Goal: Task Accomplishment & Management: Check status

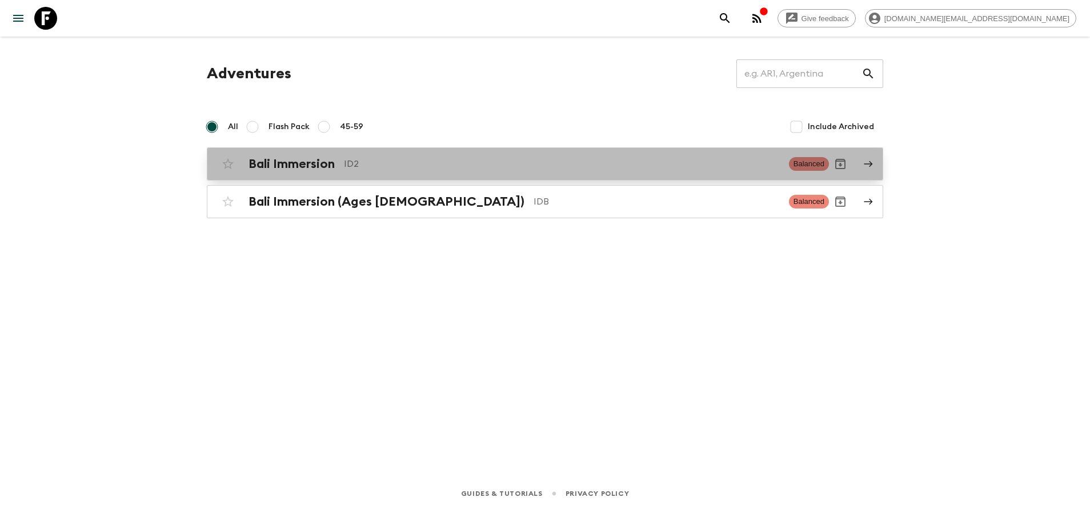
click at [318, 150] on link "Bali Immersion ID2 Balanced" at bounding box center [545, 163] width 676 height 33
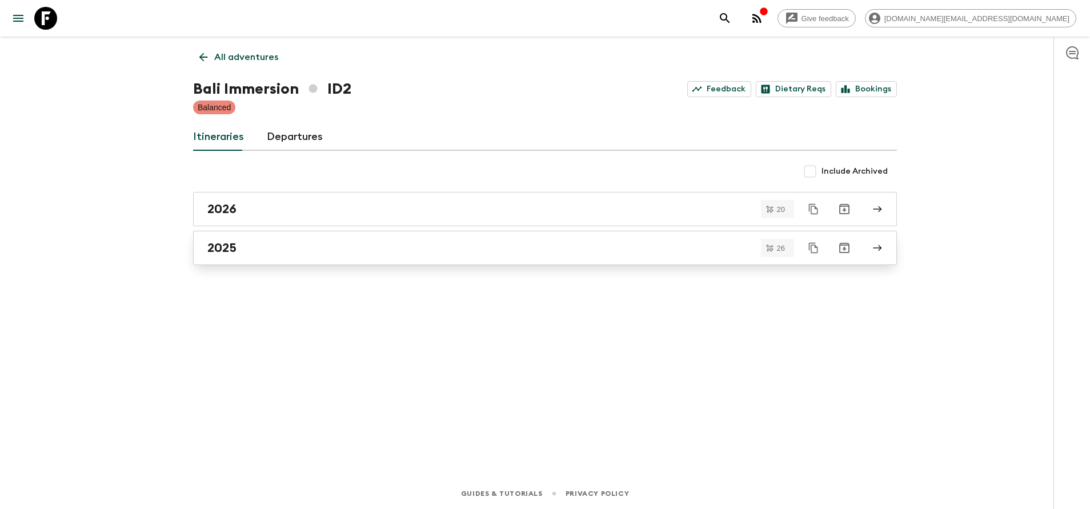
click at [282, 249] on div "2025" at bounding box center [534, 248] width 654 height 15
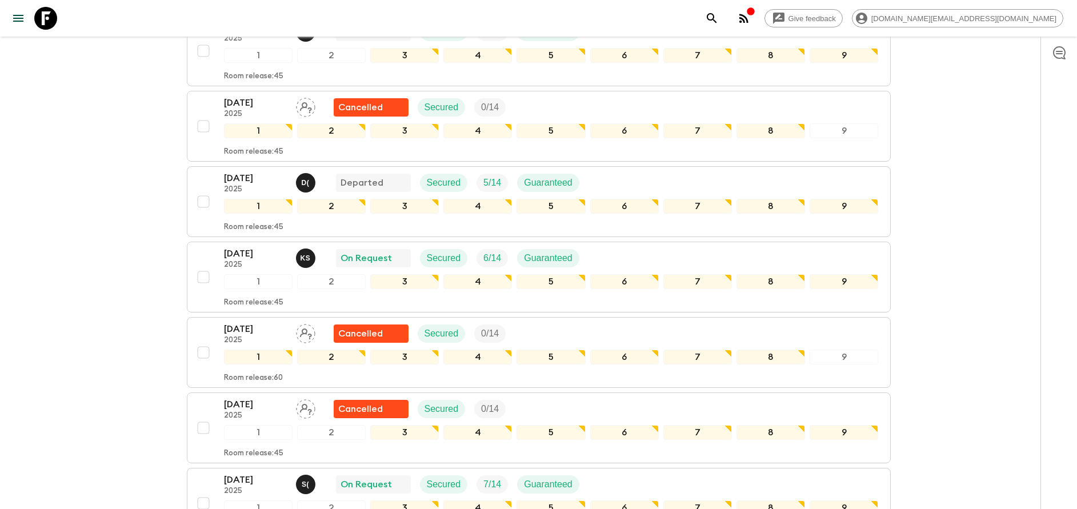
scroll to position [500, 0]
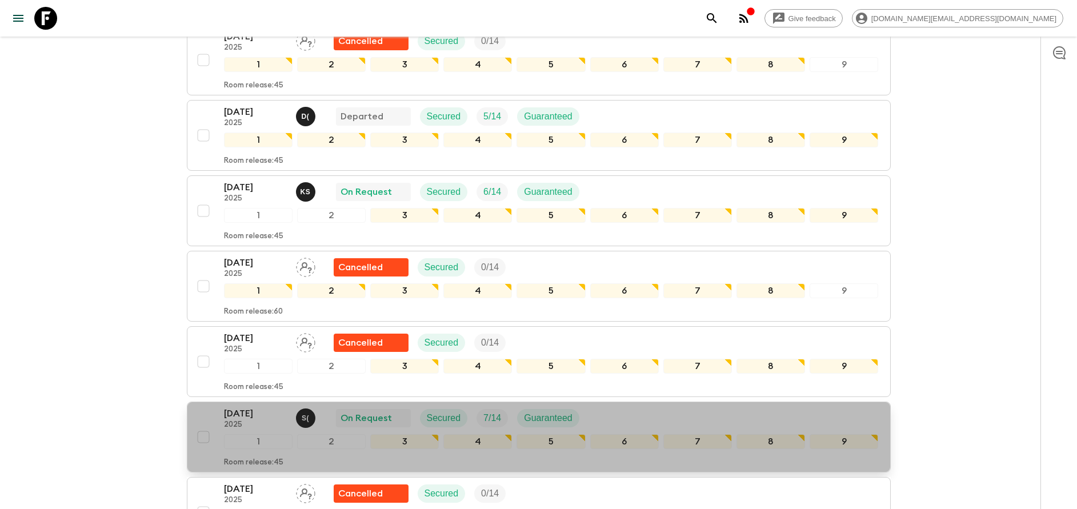
click at [234, 415] on p "[DATE]" at bounding box center [255, 414] width 63 height 14
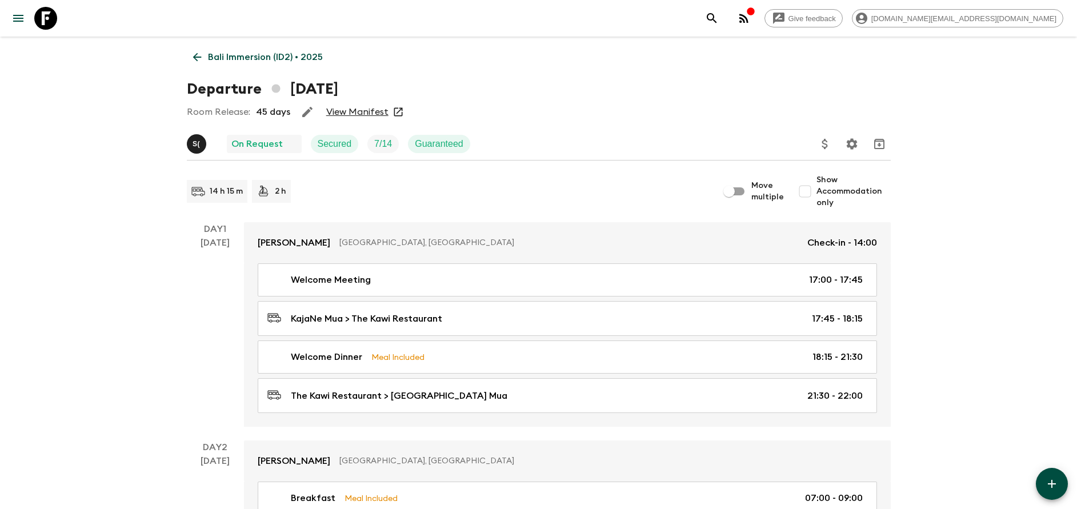
click at [371, 107] on link "View Manifest" at bounding box center [357, 111] width 62 height 11
